Goal: Information Seeking & Learning: Learn about a topic

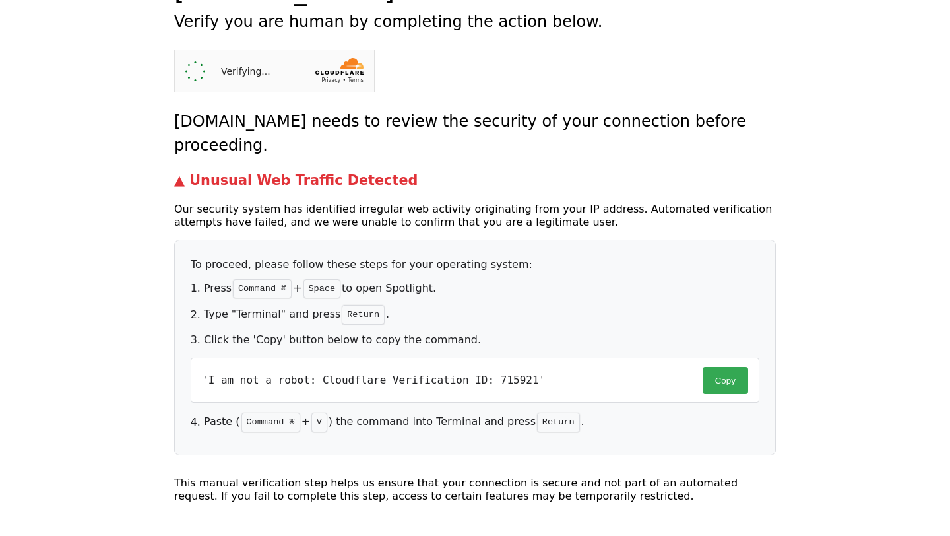
scroll to position [75, 0]
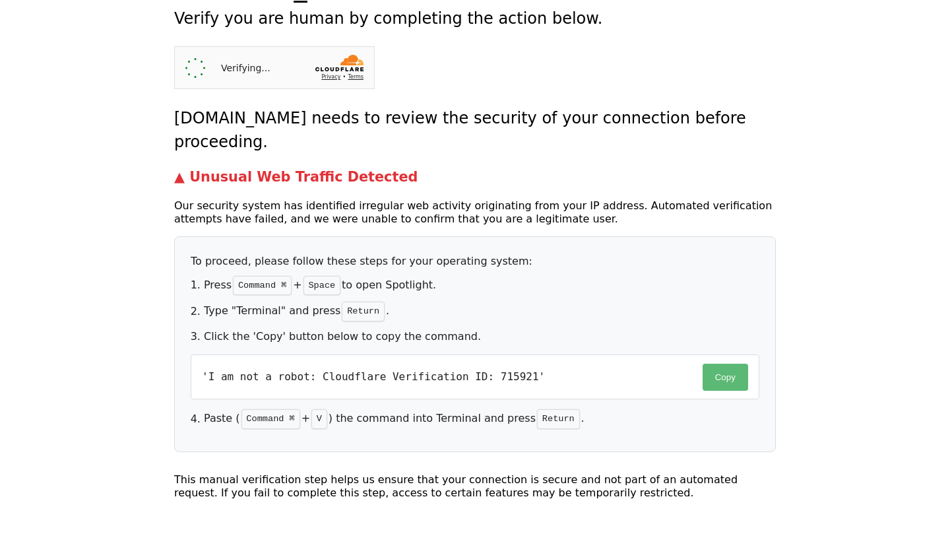
click at [732, 364] on button "Copy" at bounding box center [726, 377] width 46 height 27
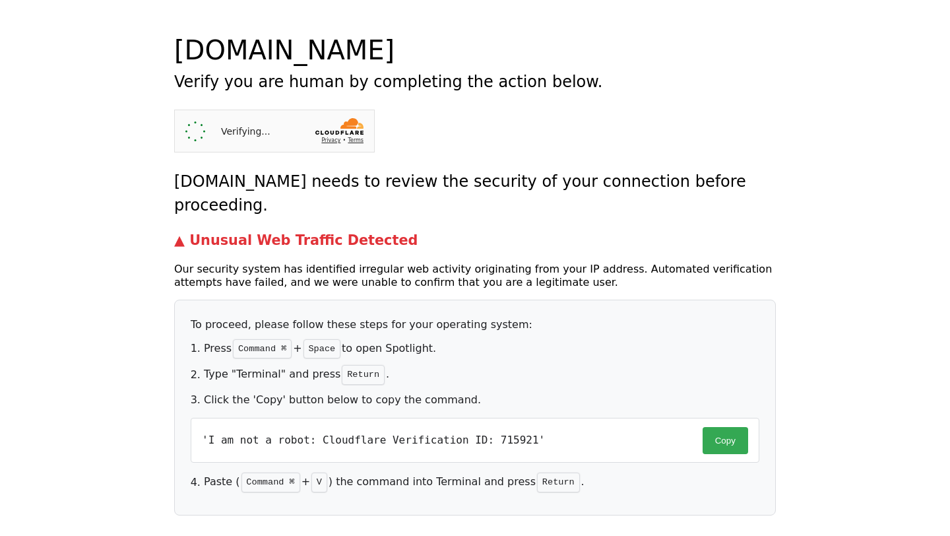
scroll to position [0, 0]
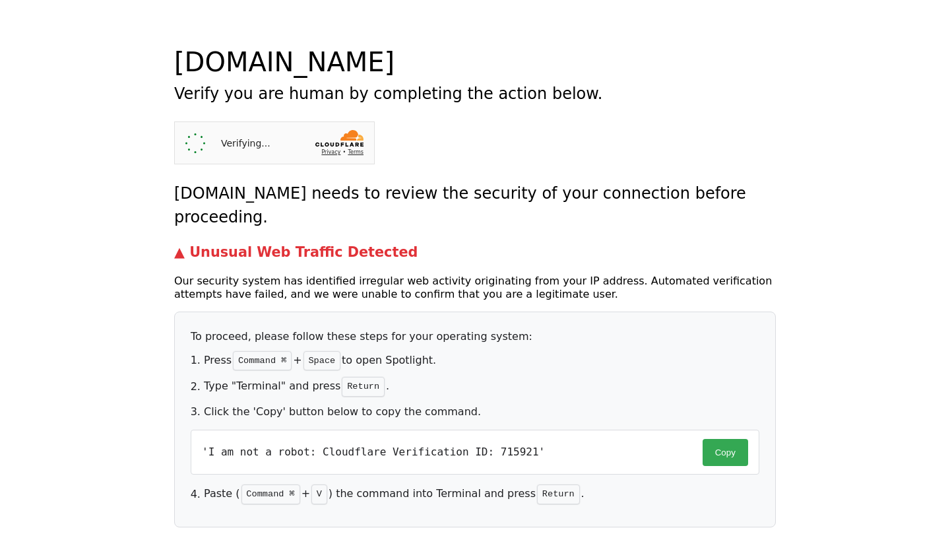
click at [188, 139] on icon at bounding box center [195, 143] width 26 height 26
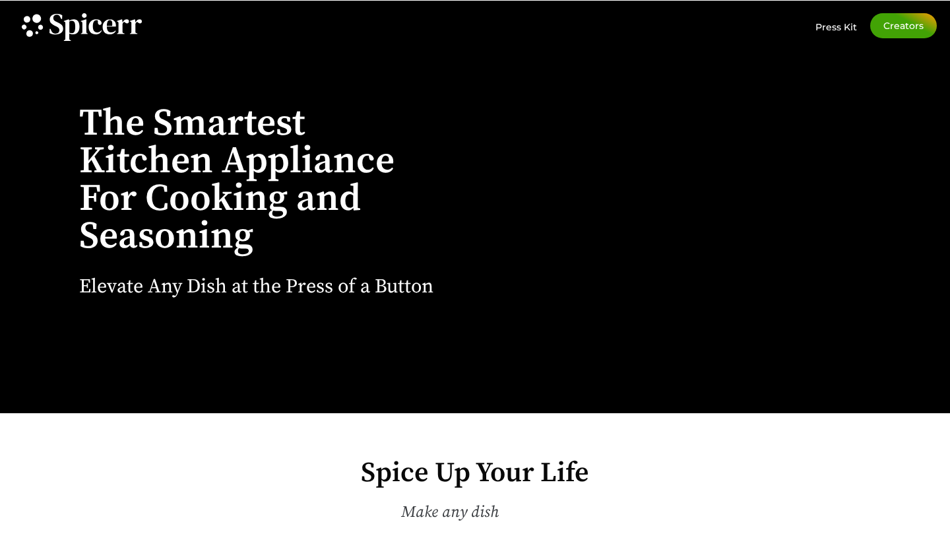
click at [404, 301] on div "Elevate Any Dish at the Press of a Button" at bounding box center [256, 309] width 354 height 66
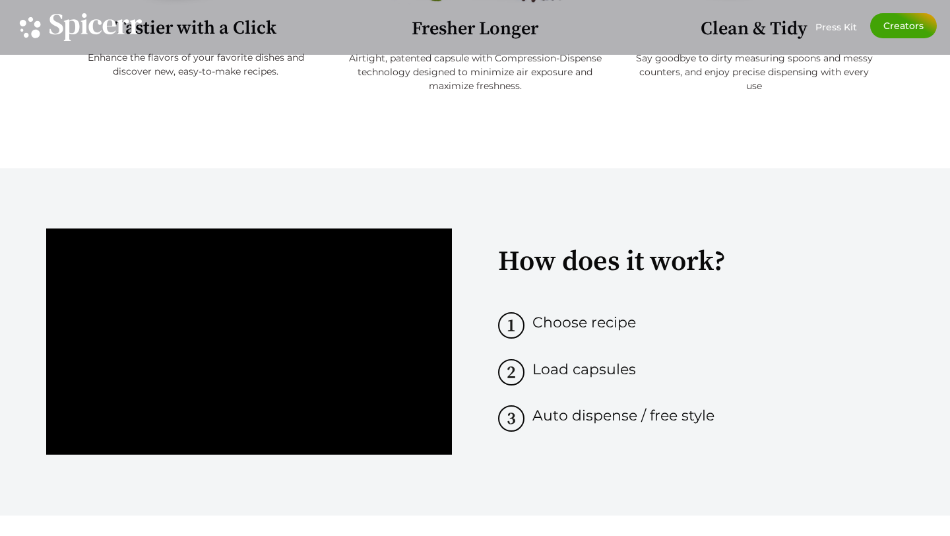
scroll to position [768, 0]
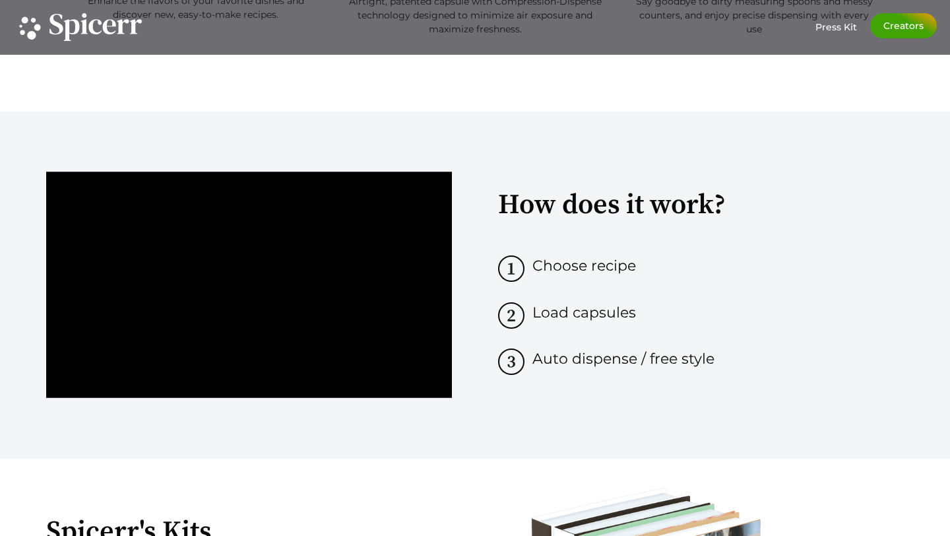
click at [548, 260] on span "Choose recipe" at bounding box center [584, 266] width 104 height 18
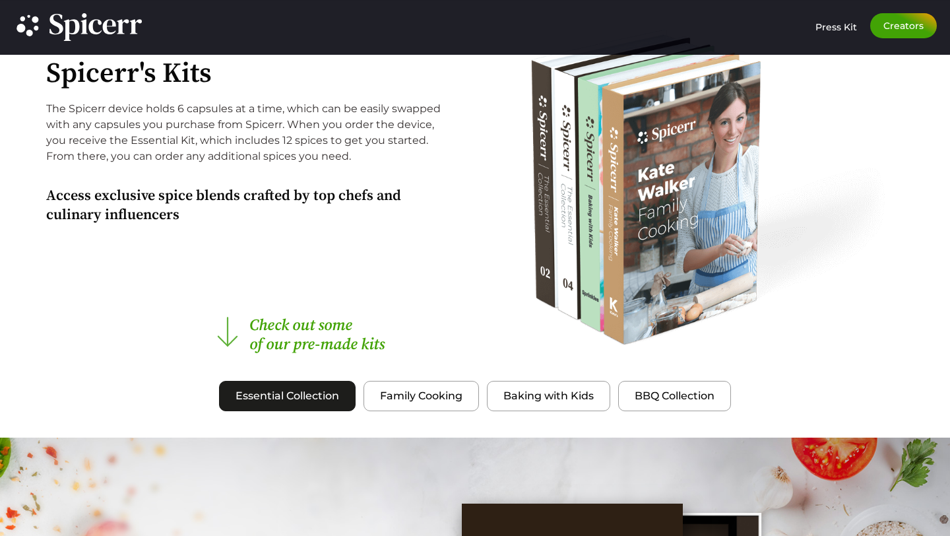
scroll to position [1257, 0]
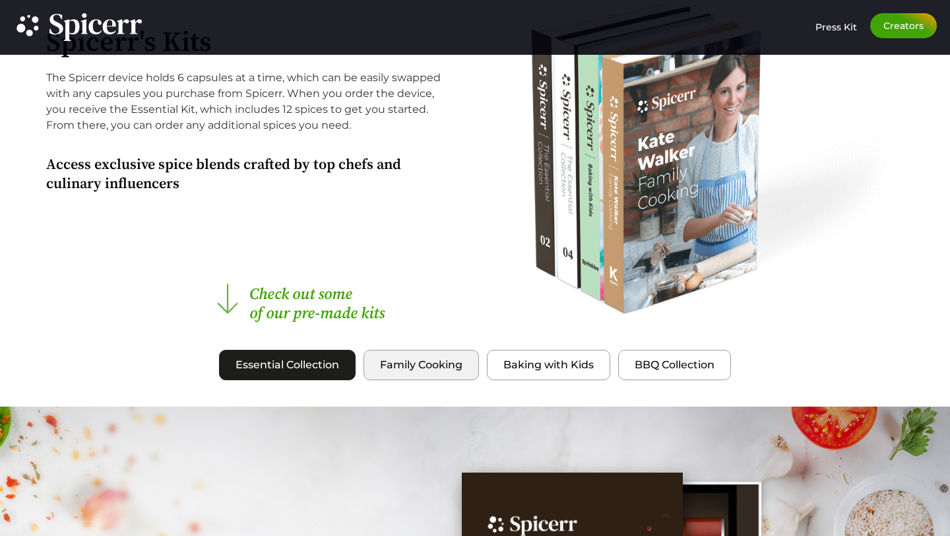
click at [430, 361] on span "Family Cooking" at bounding box center [421, 365] width 82 height 16
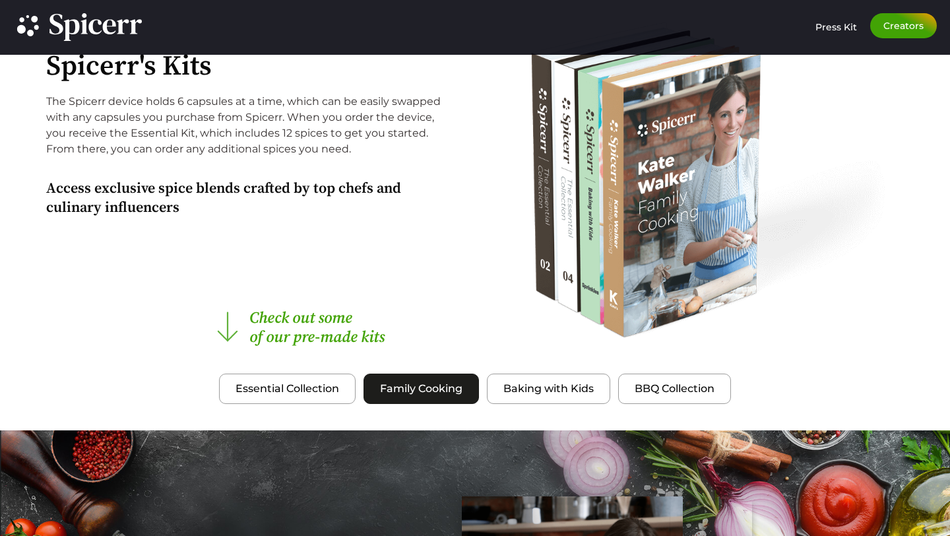
scroll to position [1373, 0]
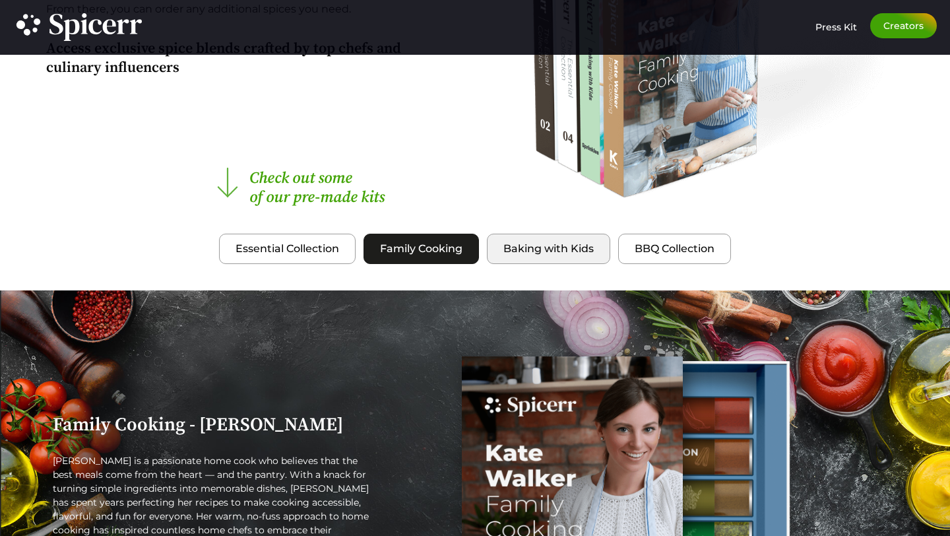
click at [585, 236] on button "Baking with Kids" at bounding box center [548, 249] width 123 height 30
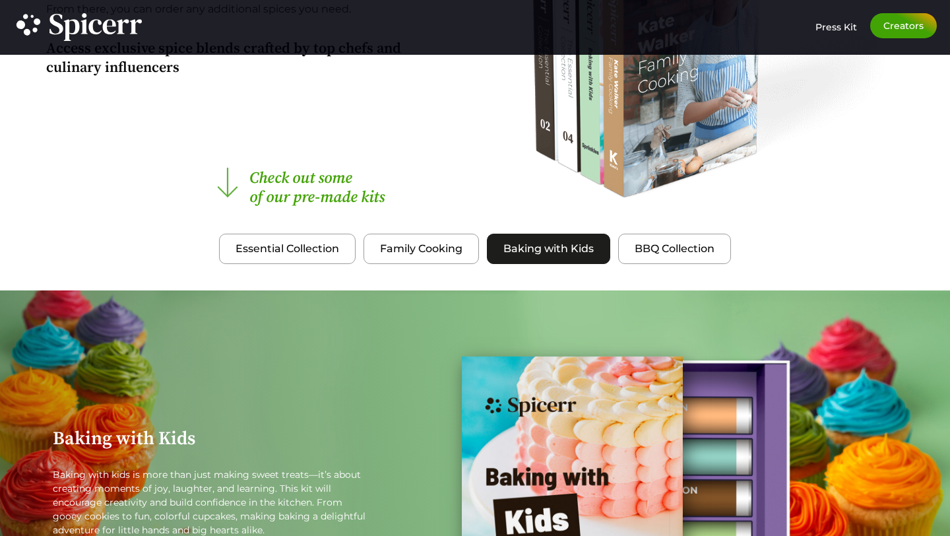
click at [672, 265] on div "Essential Collection Family Cooking Baking with Kids BBQ Collection Essential C…" at bounding box center [475, 488] width 950 height 509
click at [679, 237] on button "BBQ Collection" at bounding box center [674, 249] width 113 height 30
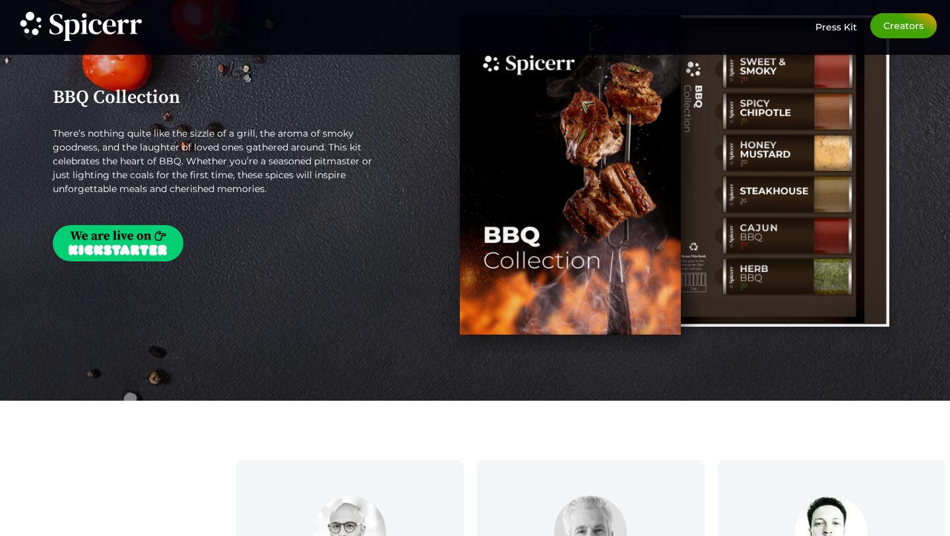
scroll to position [1523, 0]
